Goal: Information Seeking & Learning: Learn about a topic

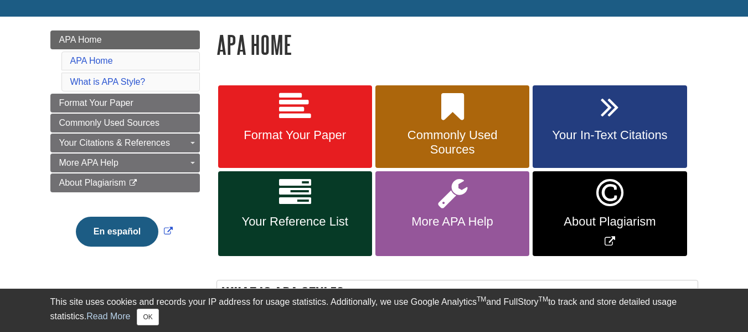
scroll to position [157, 0]
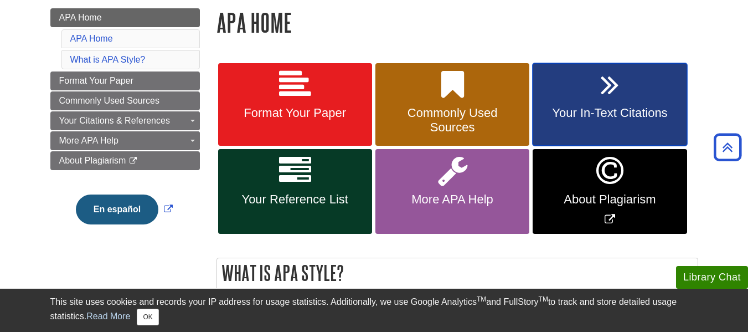
click at [606, 89] on icon at bounding box center [610, 85] width 18 height 32
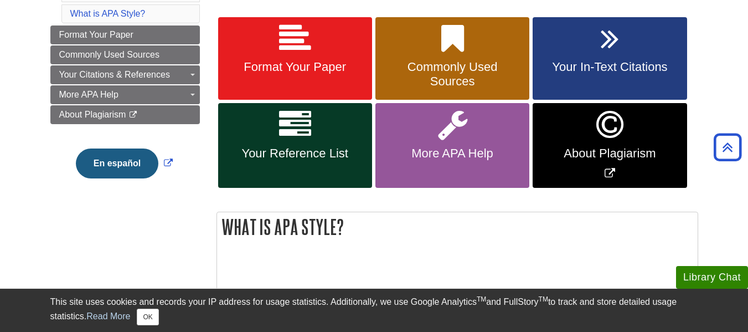
scroll to position [204, 0]
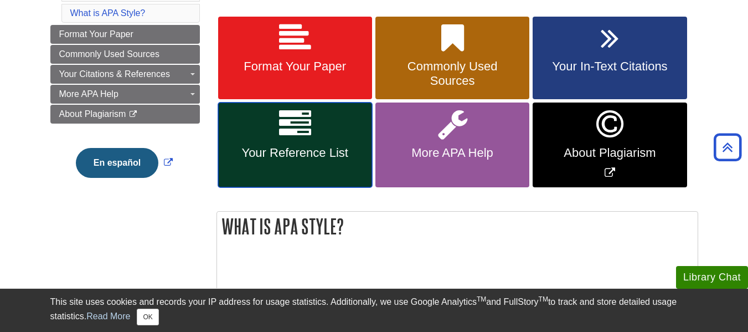
click at [302, 137] on icon at bounding box center [295, 124] width 32 height 32
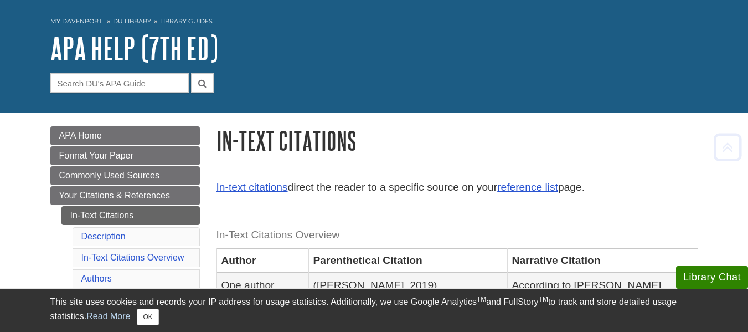
scroll to position [43, 0]
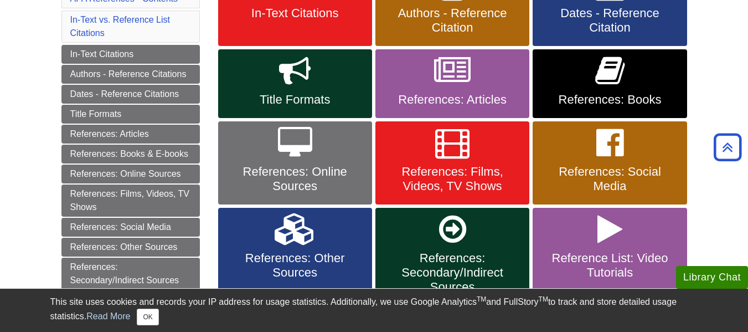
scroll to position [256, 0]
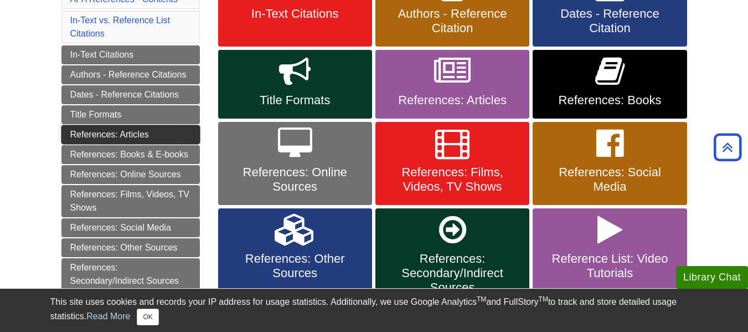
click at [83, 132] on link "References: Articles" at bounding box center [130, 134] width 138 height 19
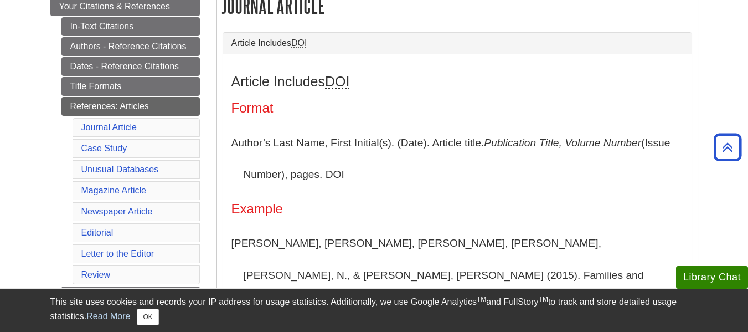
scroll to position [227, 0]
